Goal: Find specific page/section: Find specific page/section

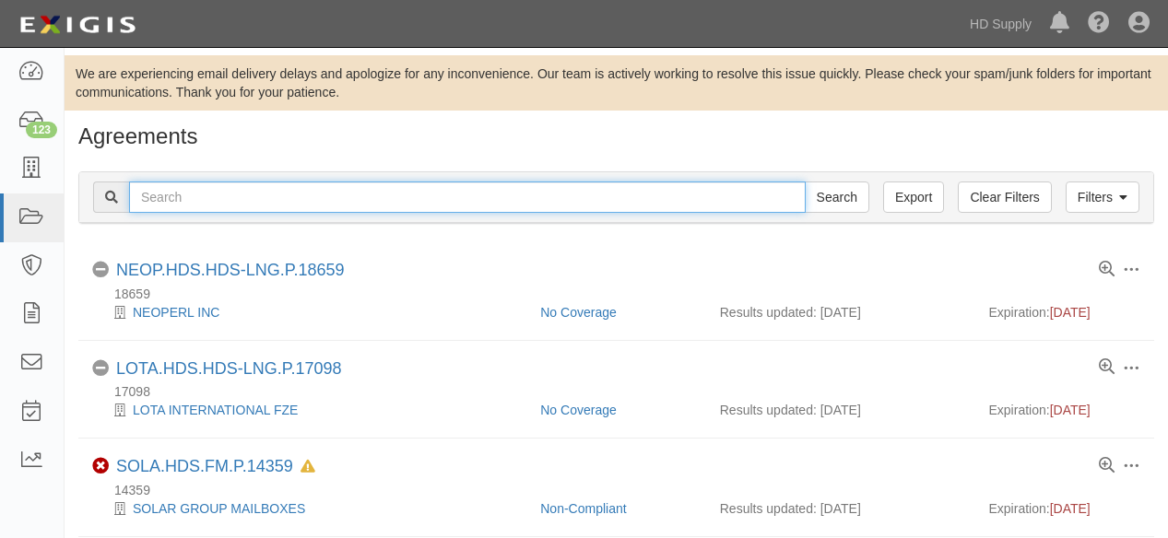
click at [204, 196] on input "text" at bounding box center [467, 197] width 677 height 31
type input "nigella"
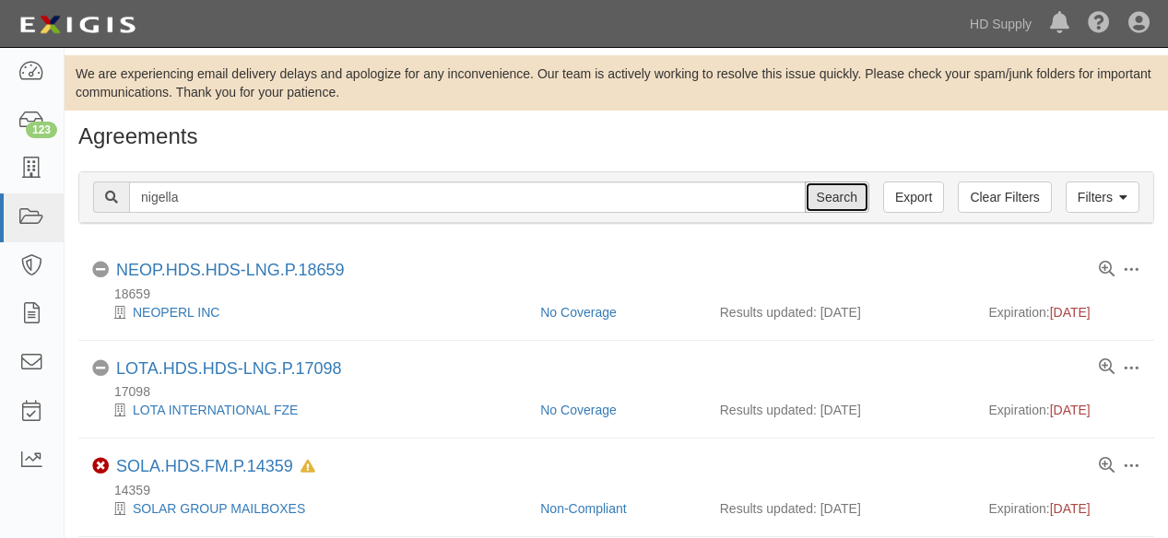
click at [829, 199] on input "Search" at bounding box center [837, 197] width 65 height 31
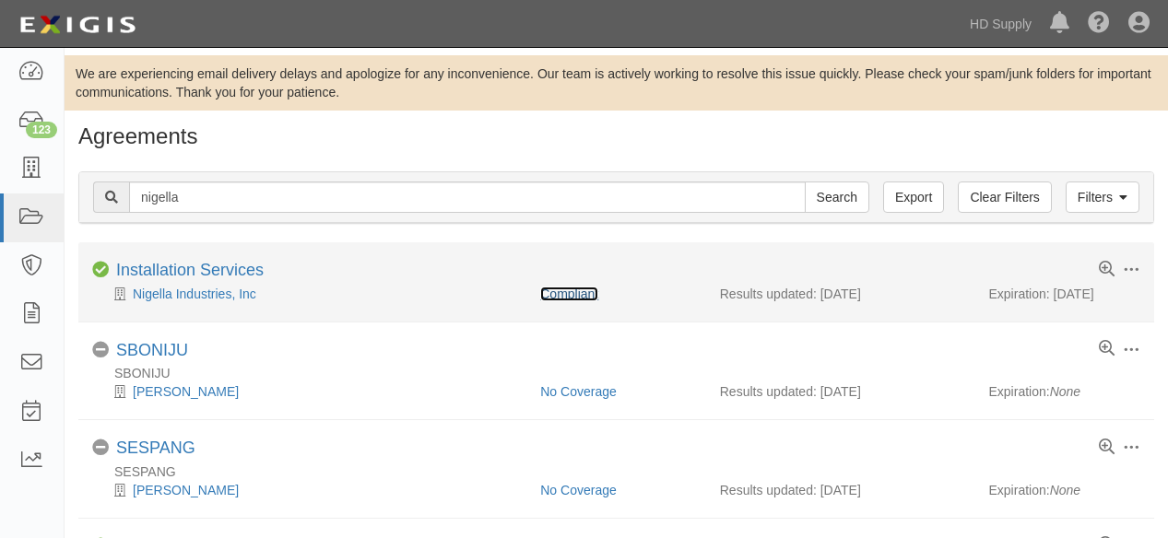
click at [572, 291] on link "Compliant" at bounding box center [569, 294] width 58 height 15
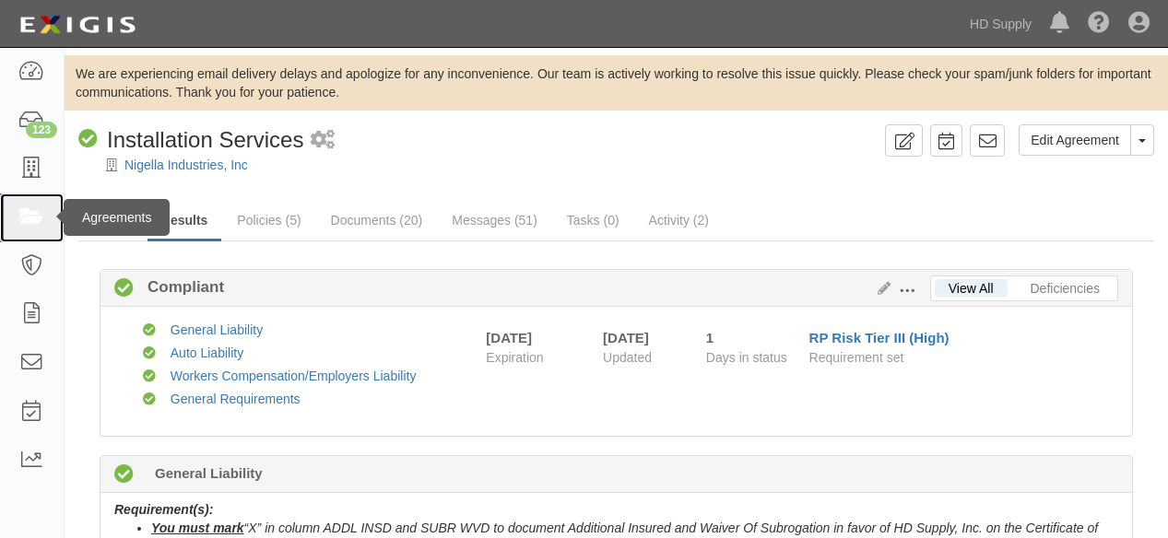
click at [28, 216] on icon at bounding box center [31, 217] width 26 height 21
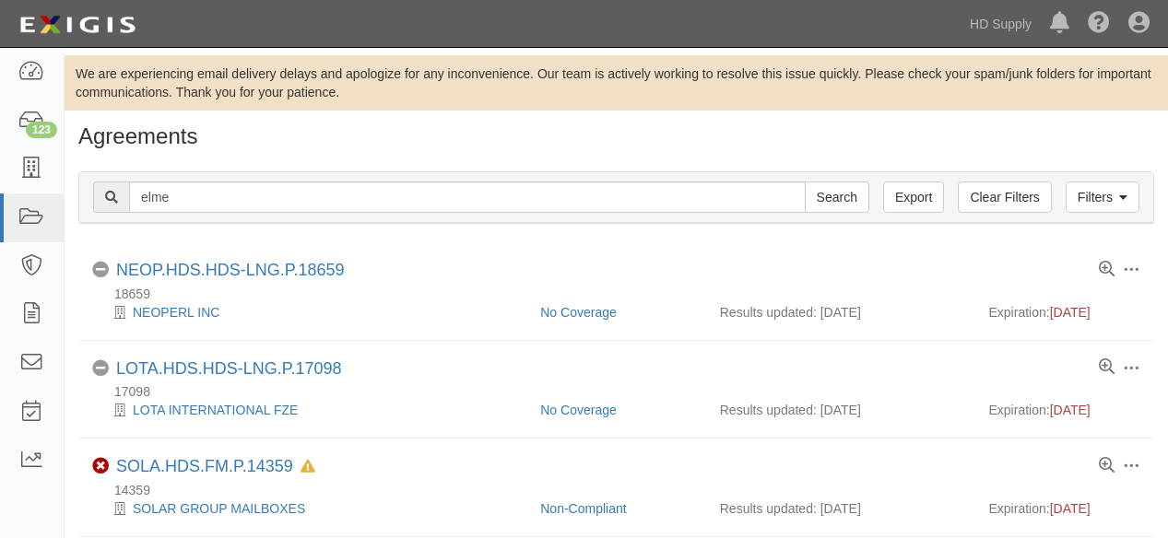
type input "elmes"
click at [824, 198] on input "Search" at bounding box center [837, 197] width 65 height 31
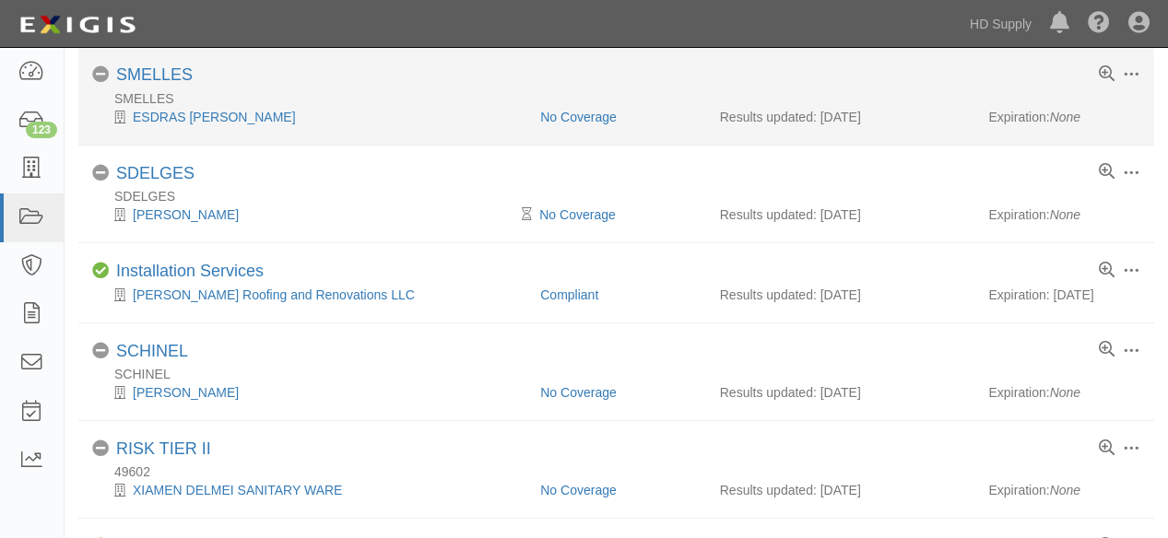
scroll to position [205, 0]
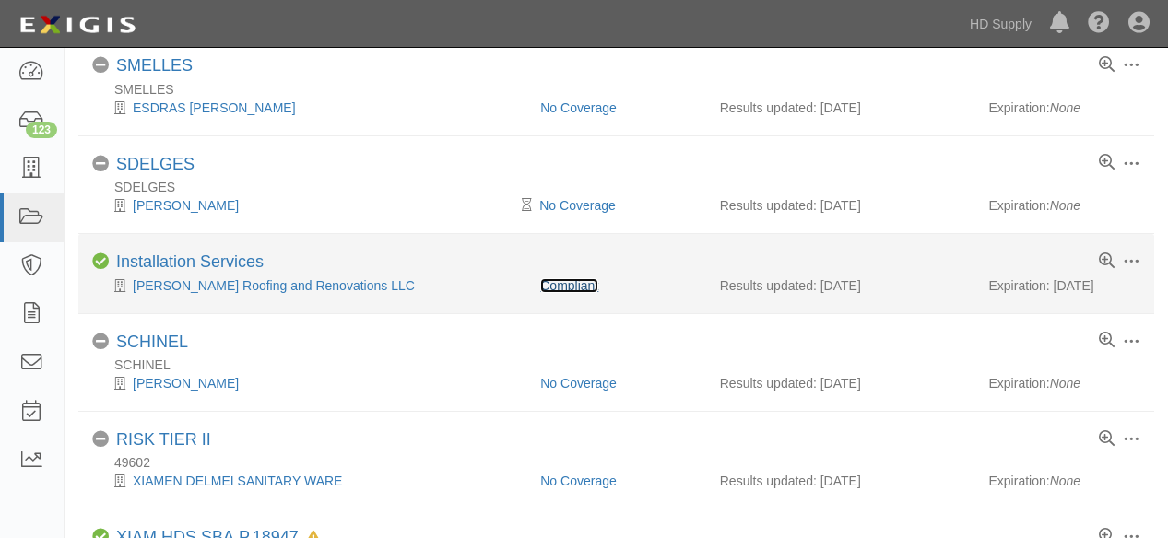
click at [575, 281] on link "Compliant" at bounding box center [569, 285] width 58 height 15
